Goal: Task Accomplishment & Management: Manage account settings

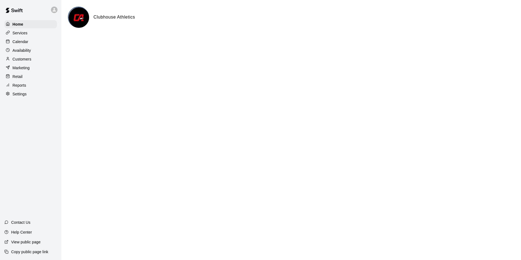
click at [21, 42] on p "Calendar" at bounding box center [21, 41] width 16 height 5
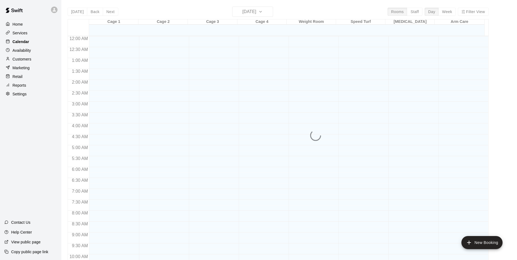
scroll to position [277, 0]
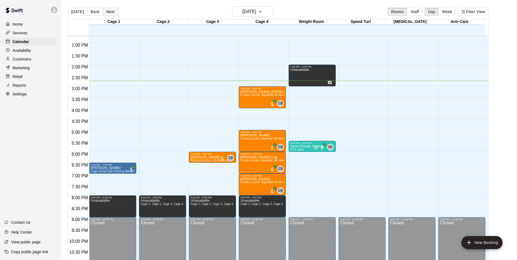
click at [107, 14] on button "Next" at bounding box center [110, 12] width 15 height 8
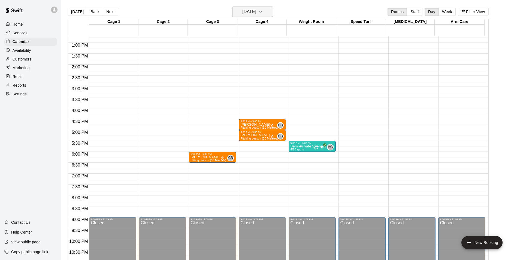
click at [256, 12] on h6 "[DATE]" at bounding box center [249, 12] width 14 height 8
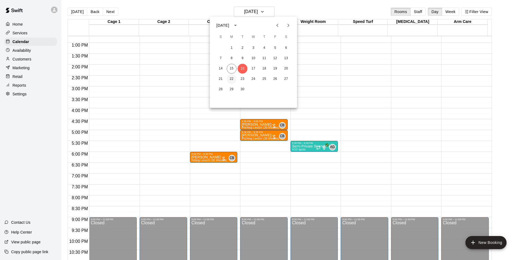
click at [232, 79] on button "22" at bounding box center [232, 79] width 10 height 10
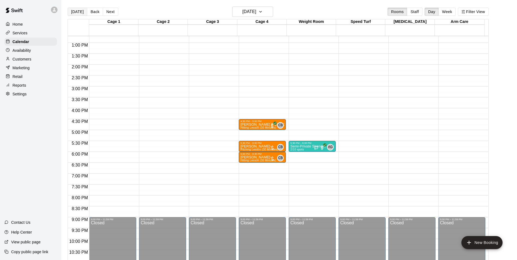
click at [79, 13] on button "[DATE]" at bounding box center [78, 12] width 20 height 8
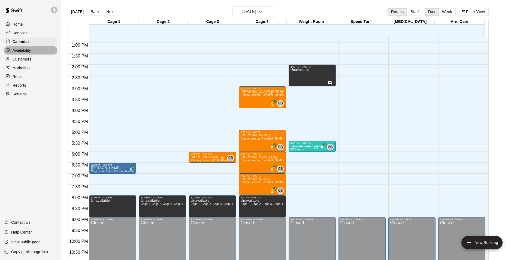
click at [27, 51] on p "Availability" at bounding box center [22, 50] width 19 height 5
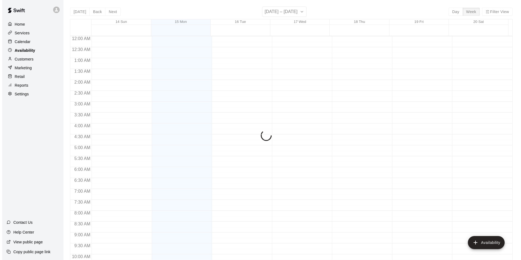
scroll to position [294, 0]
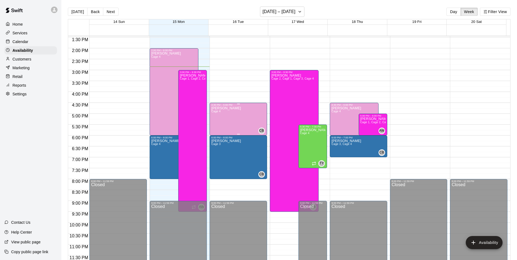
click at [240, 120] on div "[PERSON_NAME] Cage 4 CB" at bounding box center [238, 236] width 54 height 260
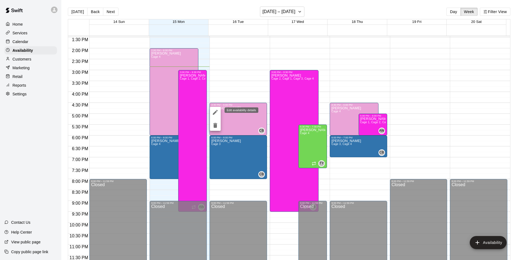
click at [214, 110] on icon "edit" at bounding box center [215, 112] width 7 height 7
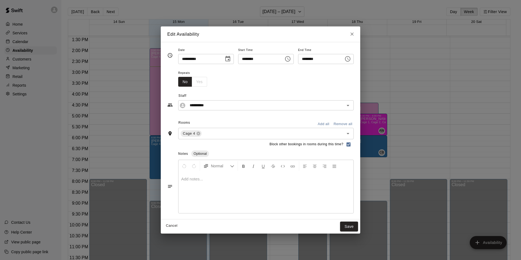
click at [351, 59] on icon "Choose time, selected time is 6:00 PM" at bounding box center [348, 59] width 7 height 7
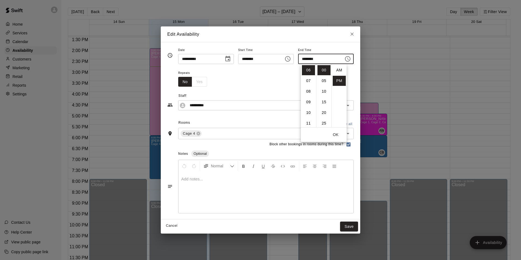
scroll to position [10, 0]
click at [307, 80] on li "07" at bounding box center [308, 81] width 13 height 10
click at [323, 80] on li "30" at bounding box center [324, 79] width 13 height 10
type input "********"
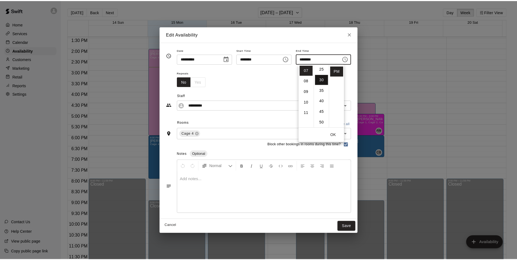
scroll to position [64, 0]
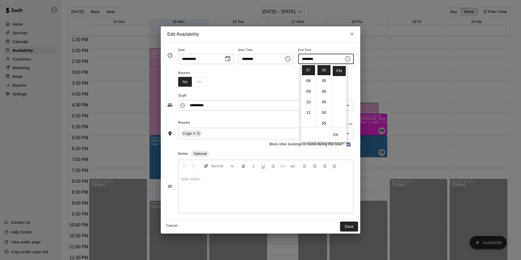
click at [335, 136] on button "OK" at bounding box center [335, 135] width 17 height 10
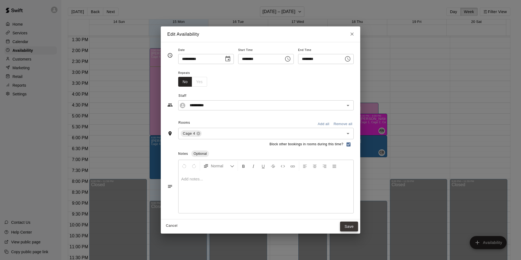
click at [357, 225] on button "Save" at bounding box center [349, 227] width 18 height 10
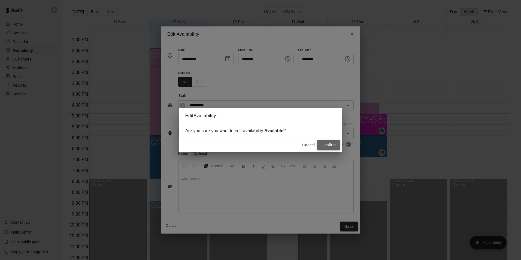
click at [330, 145] on button "Confirm" at bounding box center [328, 145] width 23 height 10
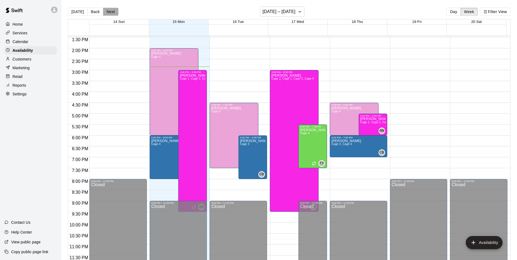
click at [114, 12] on button "Next" at bounding box center [110, 12] width 15 height 8
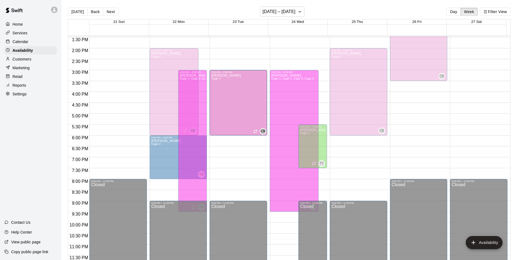
drag, startPoint x: 236, startPoint y: 49, endPoint x: 236, endPoint y: 75, distance: 26.2
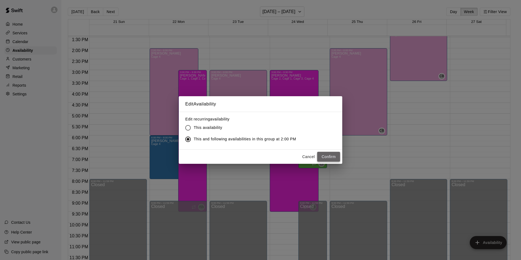
click at [327, 158] on button "Confirm" at bounding box center [328, 157] width 23 height 10
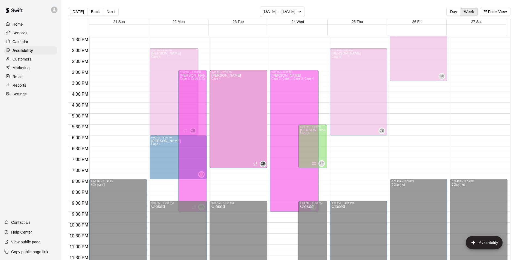
drag, startPoint x: 237, startPoint y: 134, endPoint x: 236, endPoint y: 168, distance: 34.4
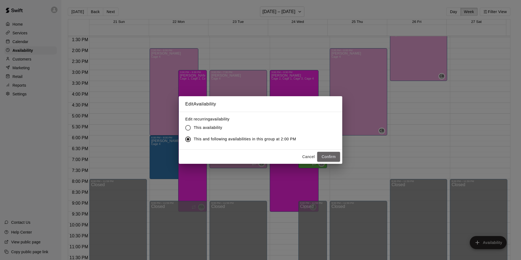
click at [324, 161] on button "Confirm" at bounding box center [328, 157] width 23 height 10
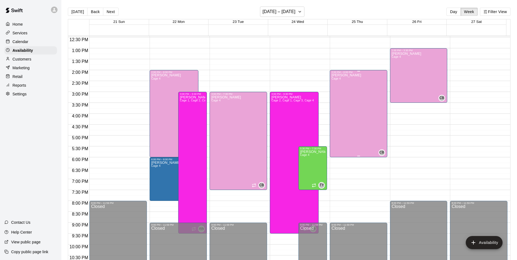
scroll to position [239, 0]
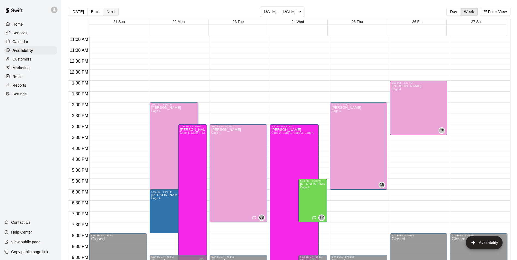
click at [112, 11] on button "Next" at bounding box center [110, 12] width 15 height 8
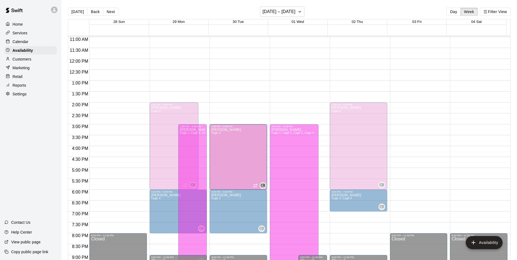
drag, startPoint x: 237, startPoint y: 104, endPoint x: 235, endPoint y: 127, distance: 22.7
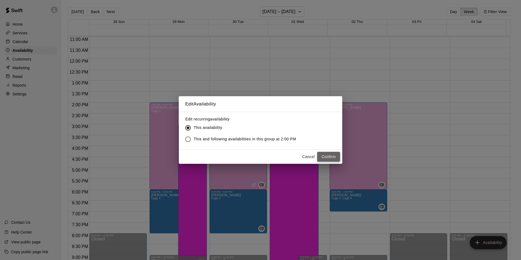
click at [323, 157] on button "Confirm" at bounding box center [328, 157] width 23 height 10
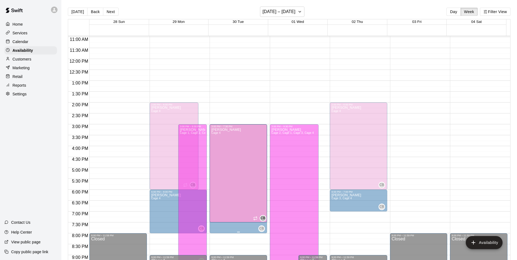
drag, startPoint x: 237, startPoint y: 189, endPoint x: 235, endPoint y: 225, distance: 36.3
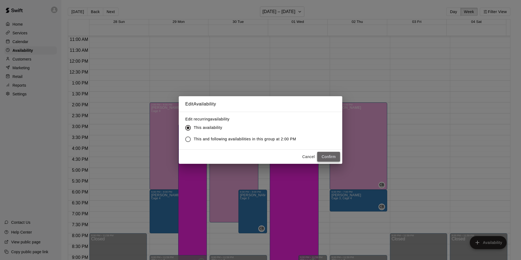
click at [326, 155] on button "Confirm" at bounding box center [328, 157] width 23 height 10
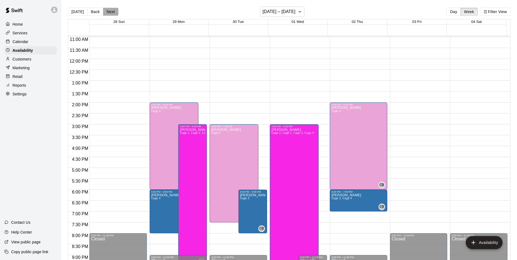
click at [105, 11] on button "Next" at bounding box center [110, 12] width 15 height 8
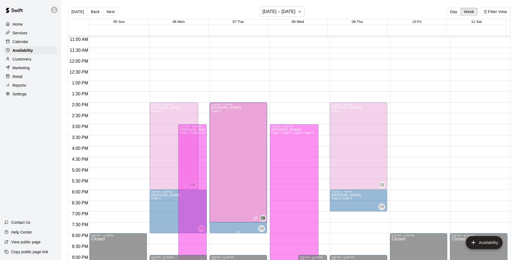
drag, startPoint x: 237, startPoint y: 188, endPoint x: 236, endPoint y: 227, distance: 38.7
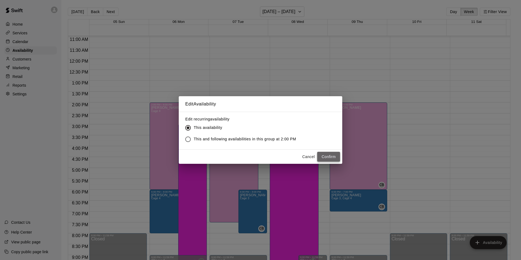
click at [334, 159] on button "Confirm" at bounding box center [328, 157] width 23 height 10
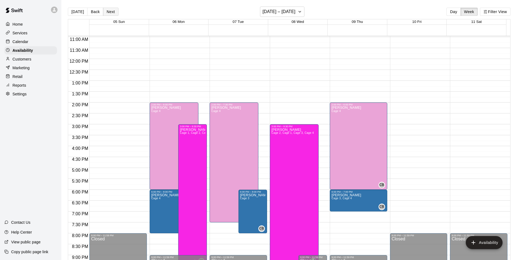
click at [113, 11] on button "Next" at bounding box center [110, 12] width 15 height 8
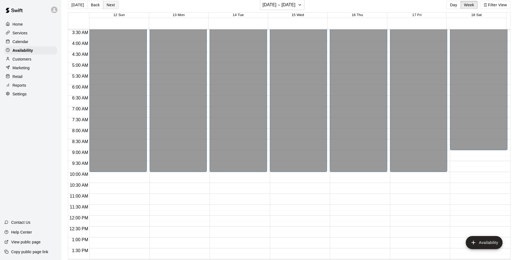
scroll to position [9, 0]
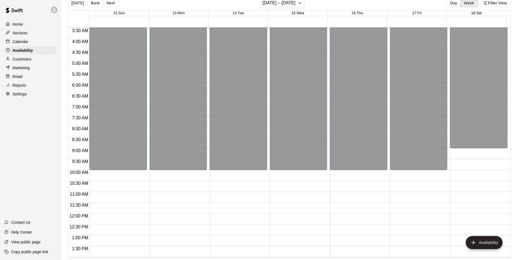
click at [24, 40] on p "Calendar" at bounding box center [21, 41] width 16 height 5
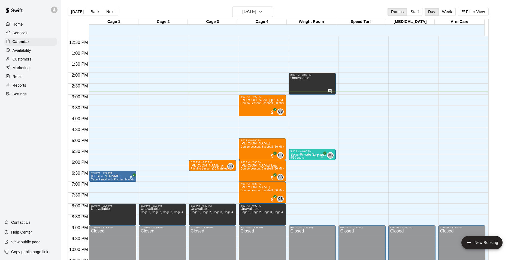
scroll to position [277, 0]
